Goal: Transaction & Acquisition: Purchase product/service

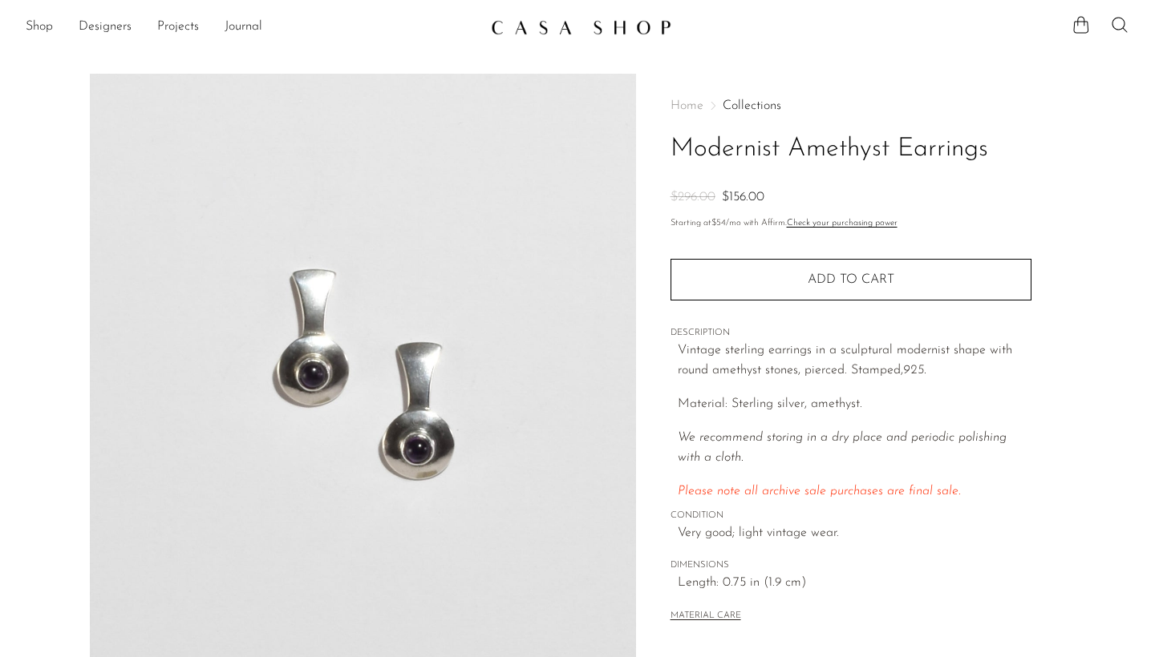
click at [1029, 121] on div "Home Collections Modernist Amethyst Earrings $296.00 $156.00" at bounding box center [850, 153] width 361 height 109
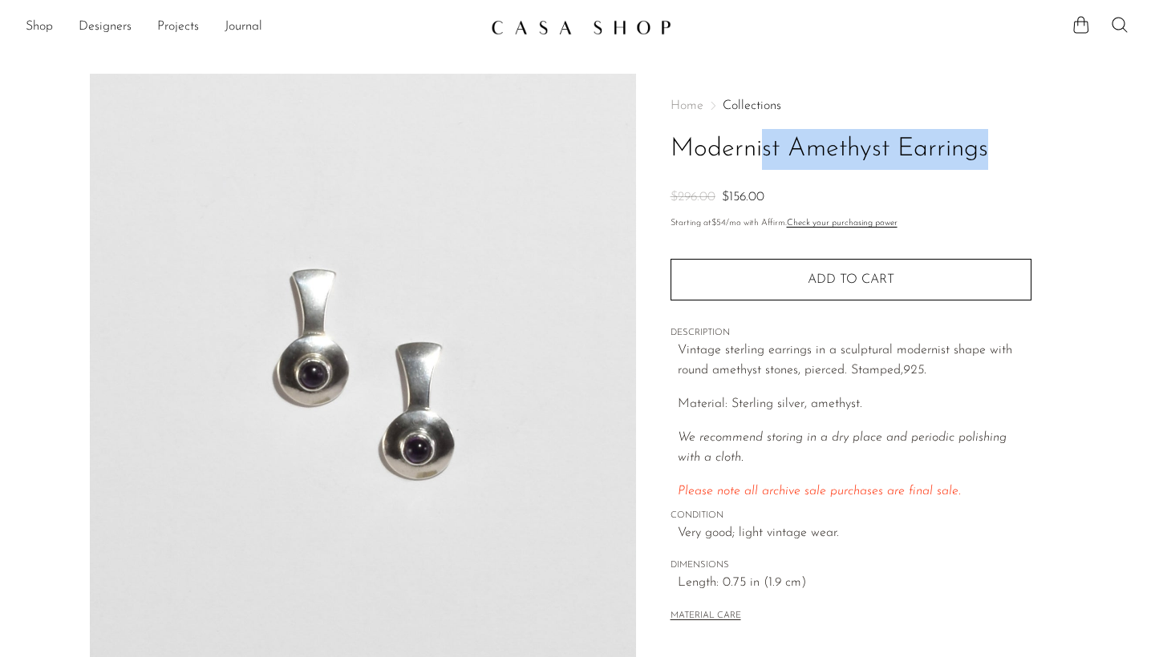
click at [1029, 121] on div "Home Collections Modernist Amethyst Earrings $296.00 $156.00" at bounding box center [850, 153] width 361 height 109
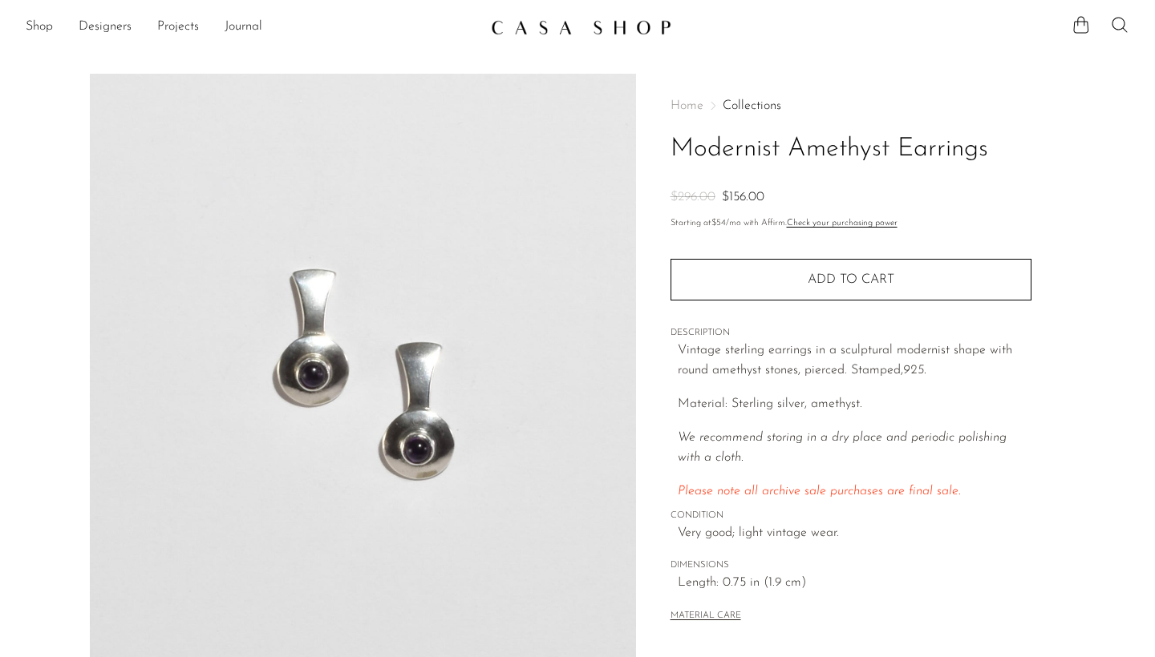
click at [1029, 121] on div "Home Collections Modernist Amethyst Earrings $296.00 $156.00" at bounding box center [850, 153] width 361 height 109
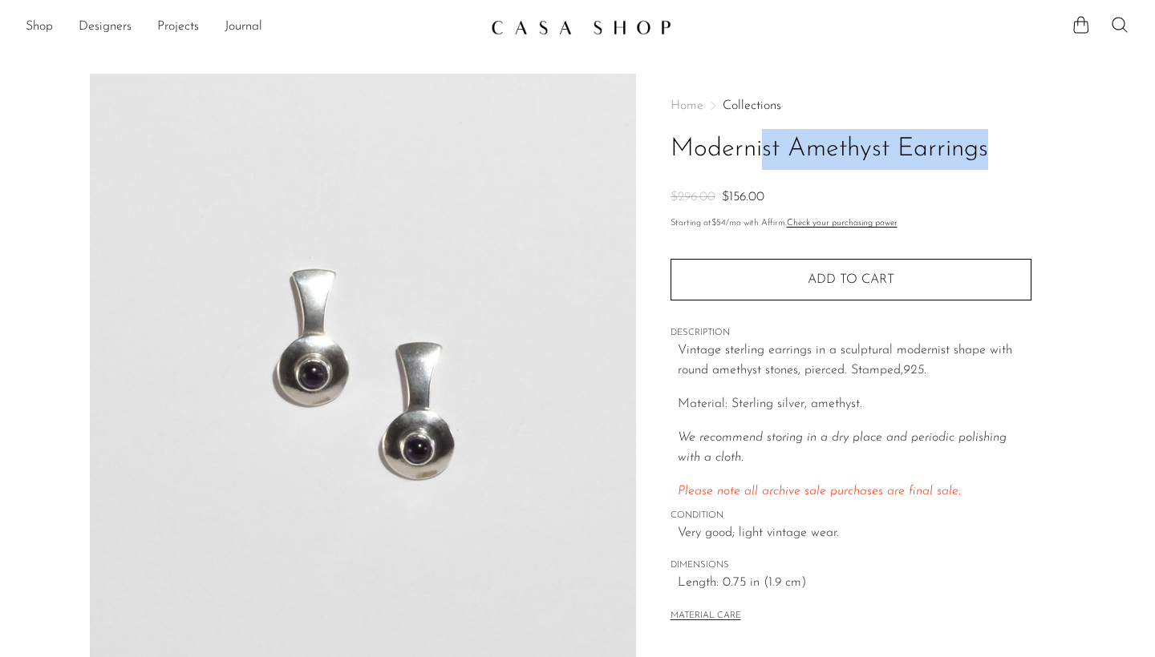
click at [1022, 509] on span "CONDITION" at bounding box center [850, 516] width 361 height 14
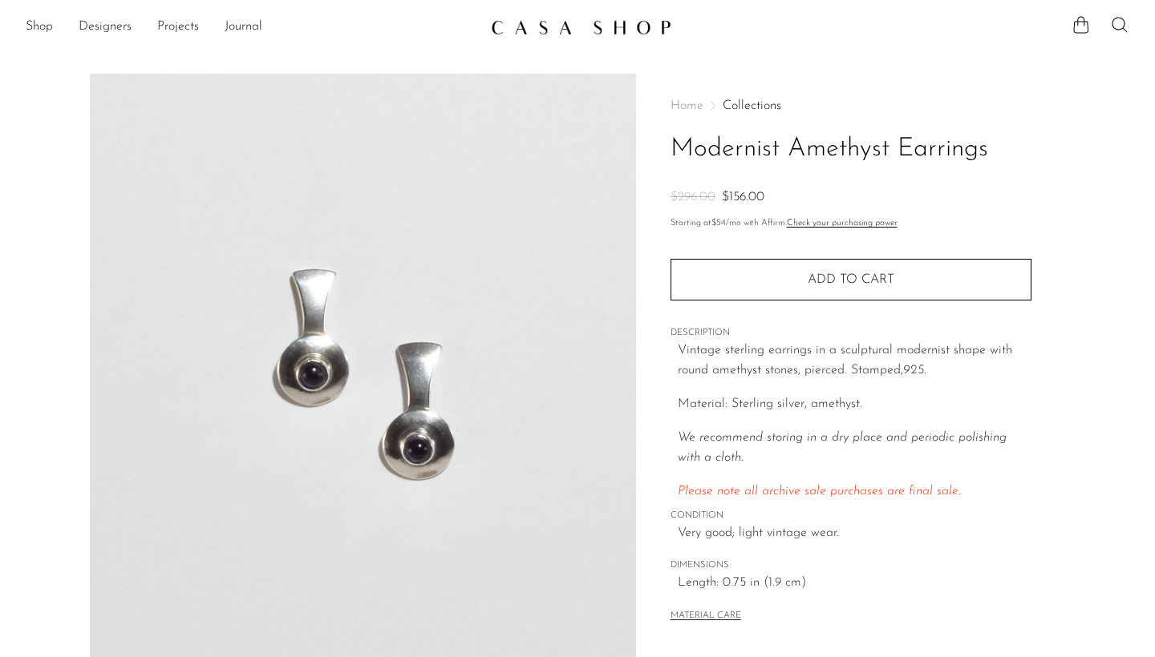
click at [1022, 509] on span "CONDITION" at bounding box center [850, 516] width 361 height 14
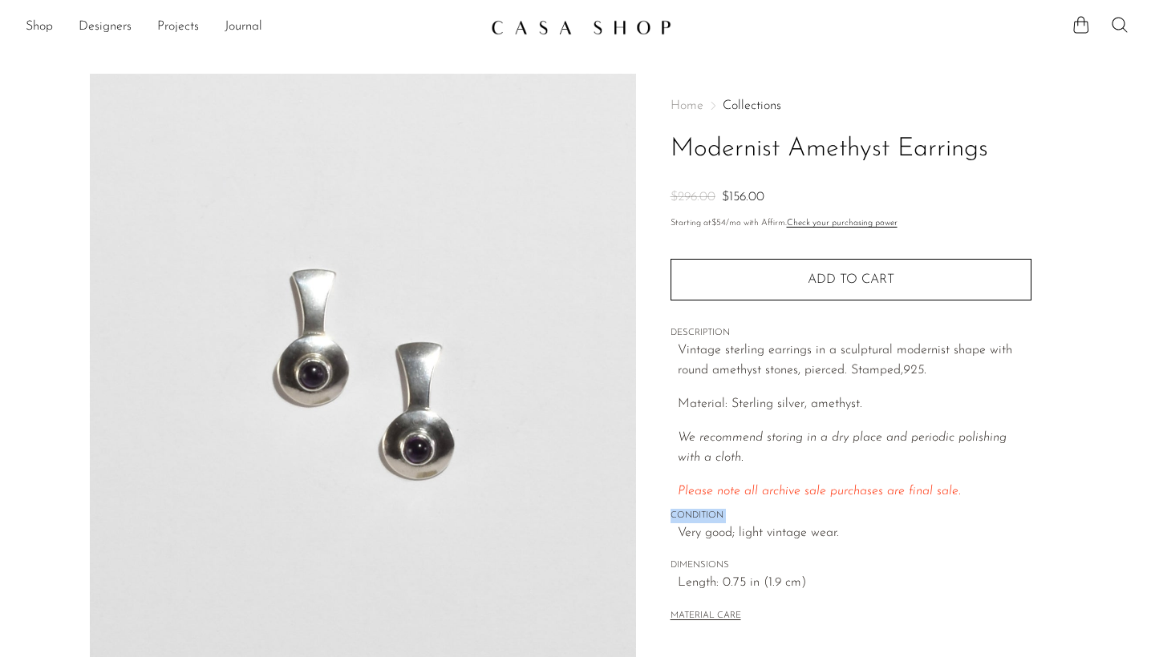
click at [1022, 509] on span "CONDITION" at bounding box center [850, 516] width 361 height 14
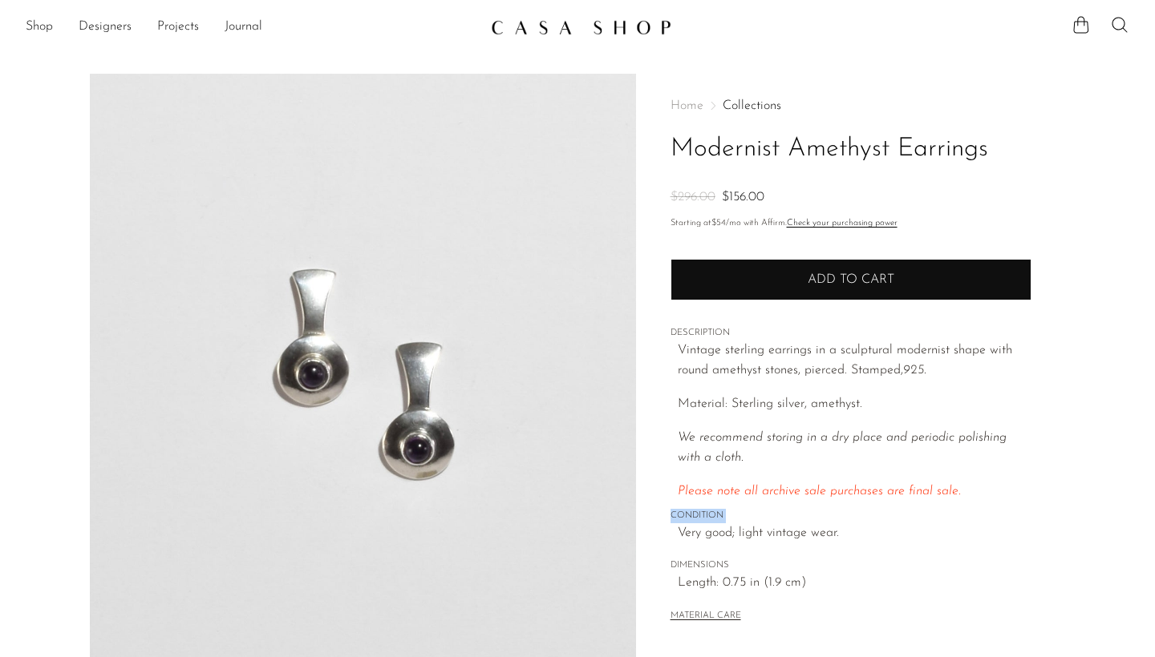
scroll to position [-1, 0]
click at [926, 295] on button "Add to cart" at bounding box center [850, 280] width 361 height 42
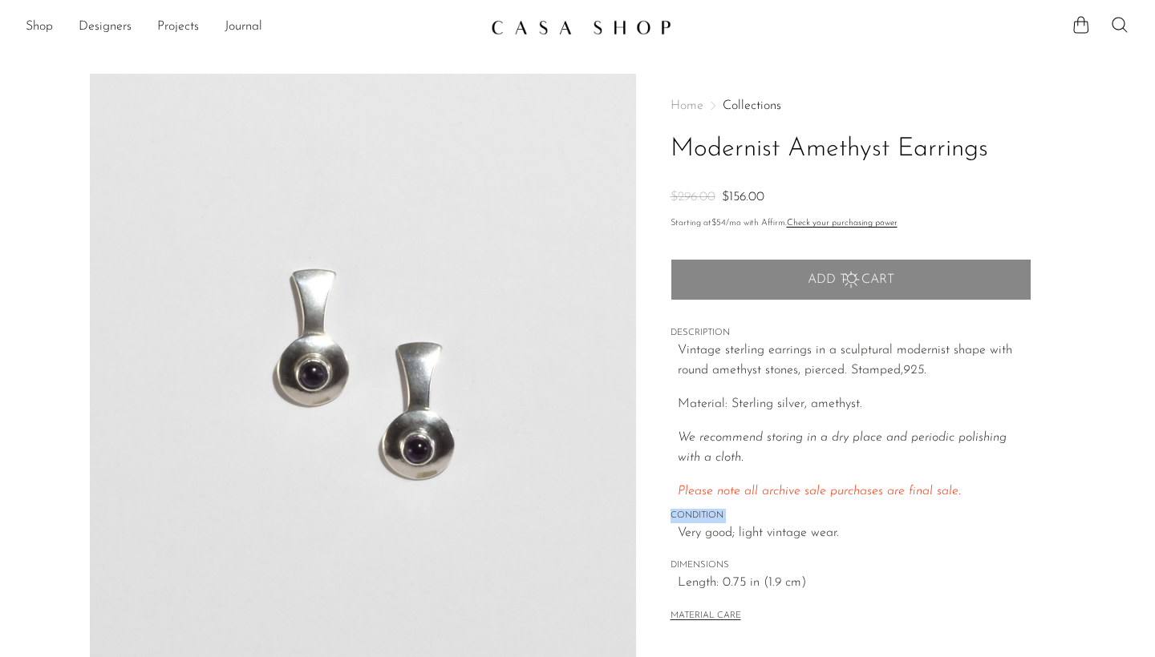
scroll to position [0, 0]
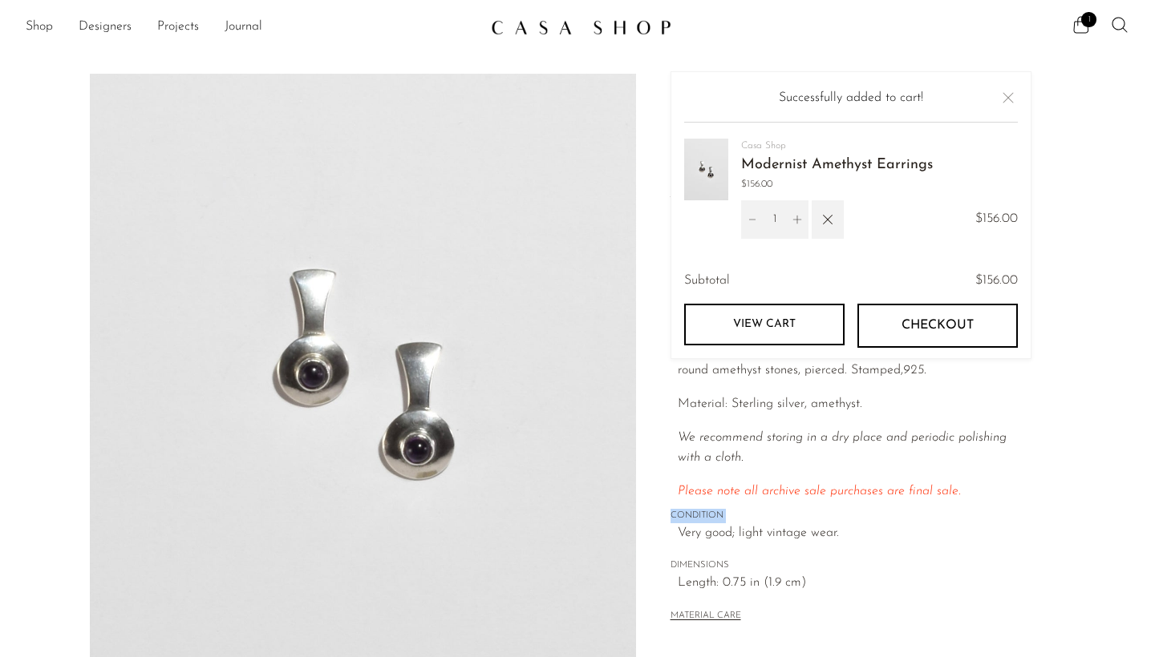
click at [984, 318] on button "Checkout" at bounding box center [937, 325] width 160 height 43
